Goal: Task Accomplishment & Management: Use online tool/utility

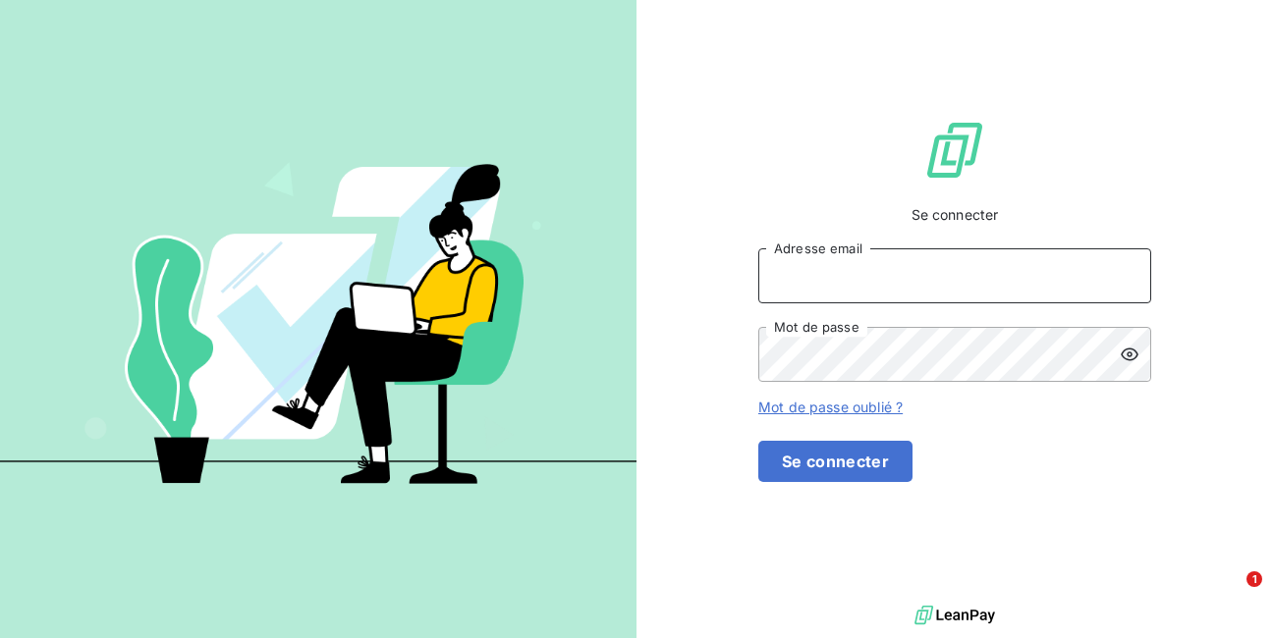
type input "[EMAIL_ADDRESS][DOMAIN_NAME]"
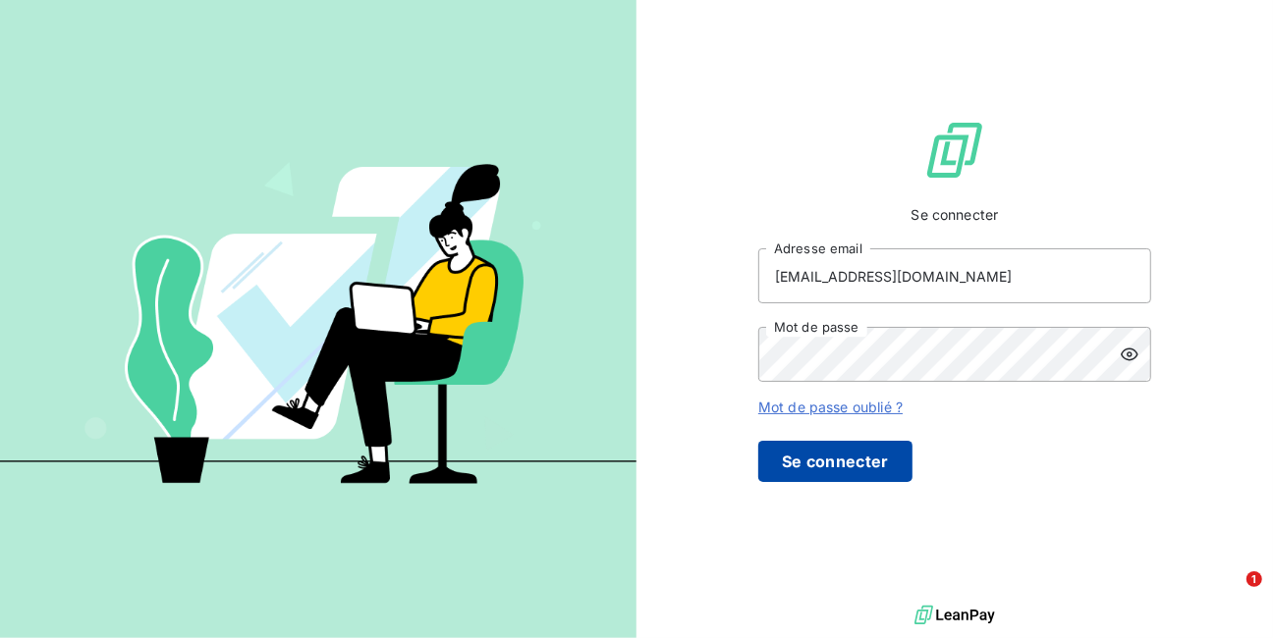
click at [888, 474] on button "Se connecter" at bounding box center [835, 461] width 154 height 41
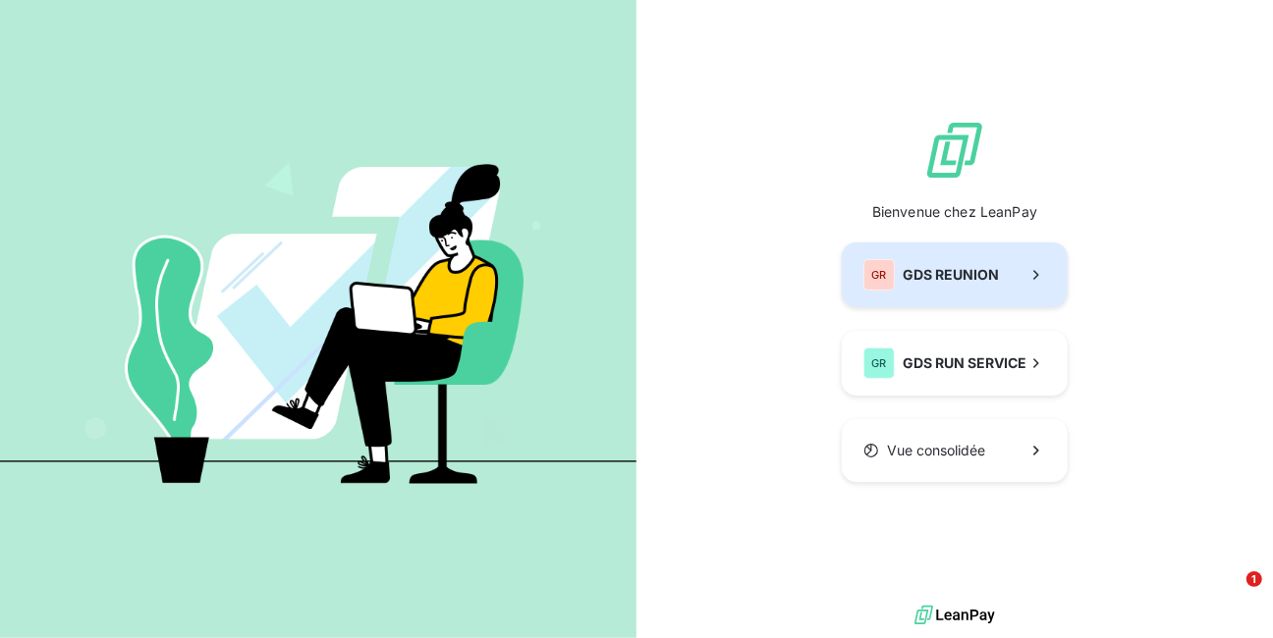
click at [903, 285] on span "GDS REUNION" at bounding box center [951, 275] width 96 height 20
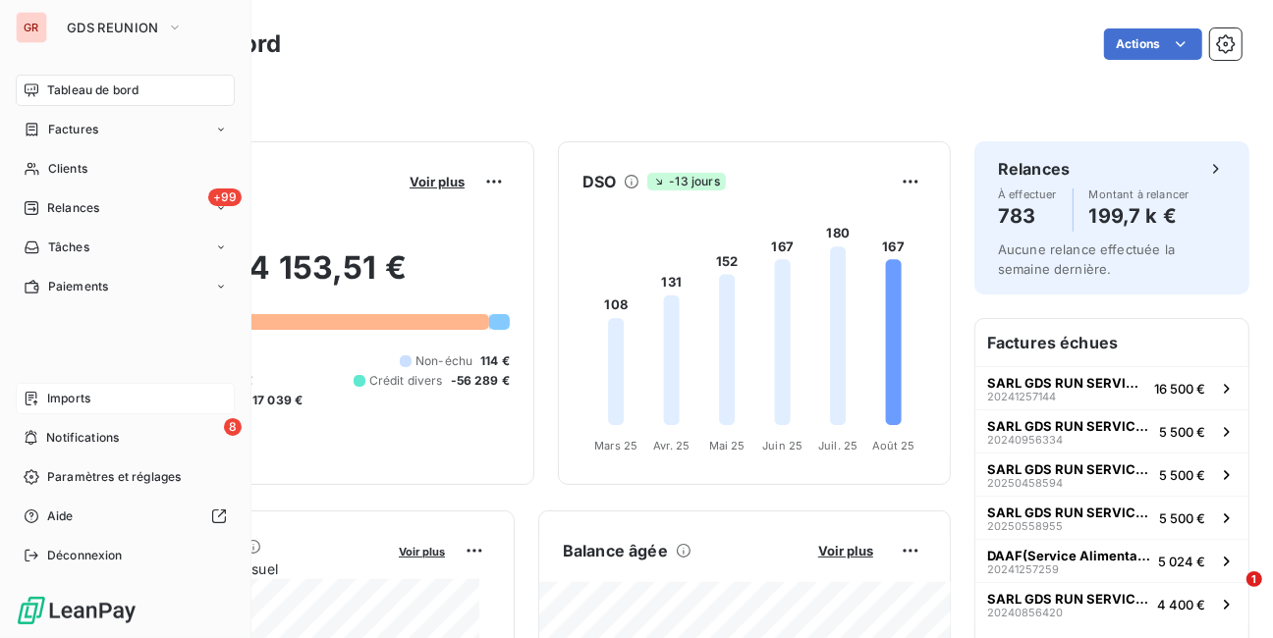
click at [83, 398] on span "Imports" at bounding box center [68, 399] width 43 height 18
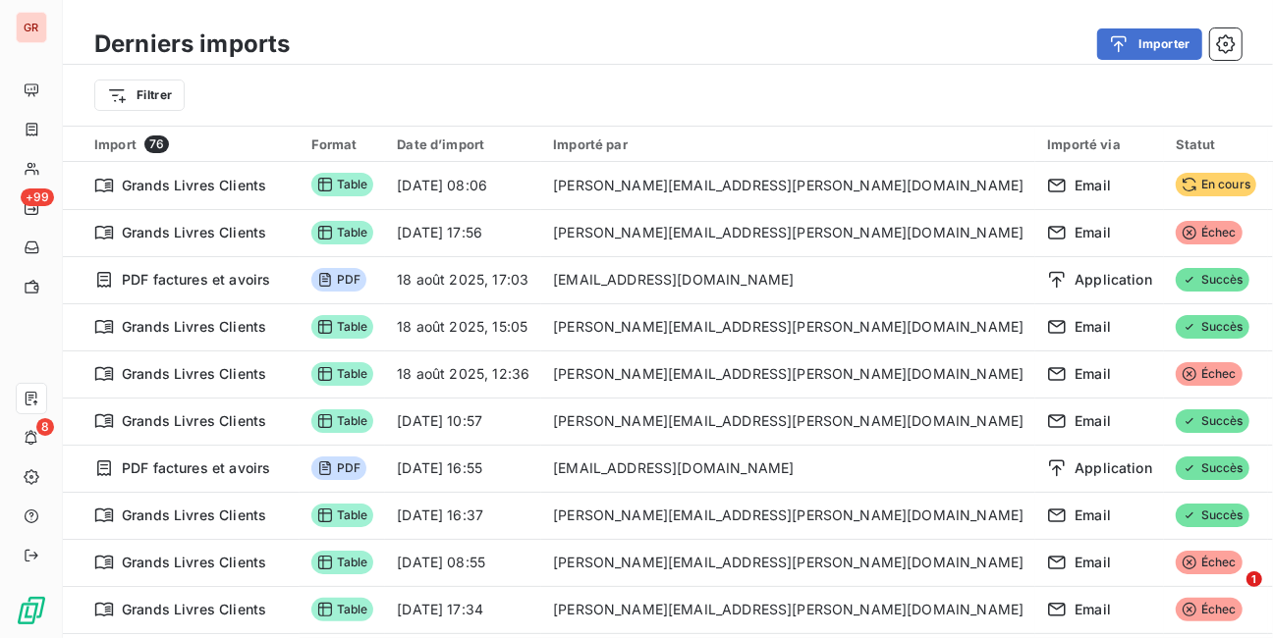
click at [390, 48] on div "Importer" at bounding box center [777, 43] width 928 height 31
